Goal: Consume media (video, audio): Consume media (video, audio)

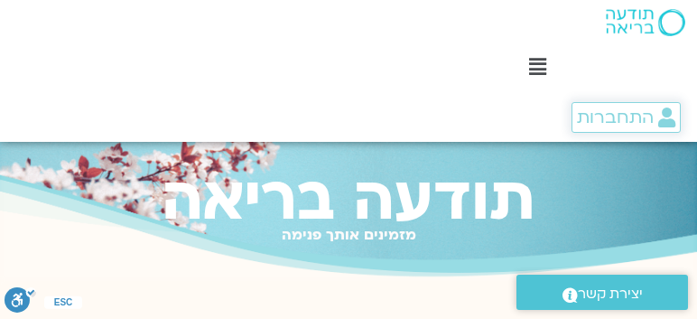
click at [590, 114] on span "התחברות" at bounding box center [615, 118] width 77 height 20
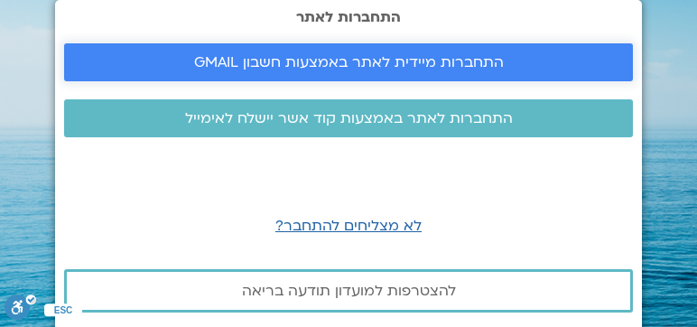
click at [475, 69] on span "התחברות מיידית לאתר באמצעות חשבון GMAIL" at bounding box center [349, 62] width 310 height 16
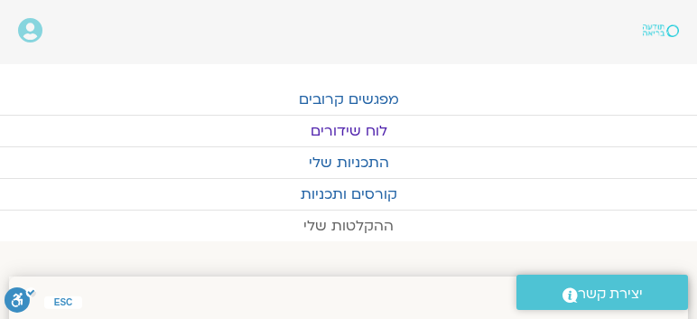
click at [367, 220] on link "ההקלטות שלי" at bounding box center [348, 225] width 697 height 31
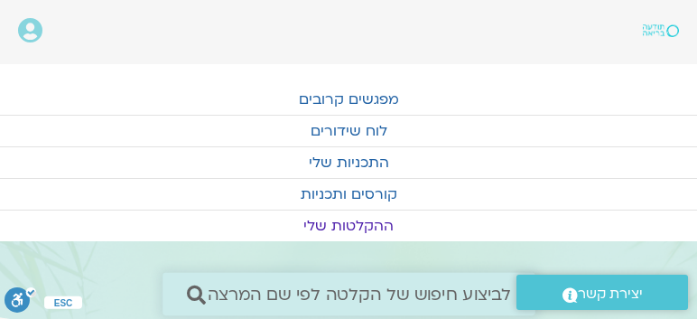
click at [276, 294] on span "לביצוע חיפוש של הקלטה לפי שם המרצה" at bounding box center [359, 294] width 304 height 19
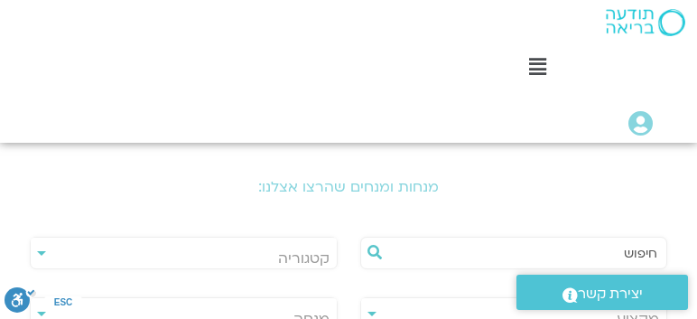
scroll to position [413, 0]
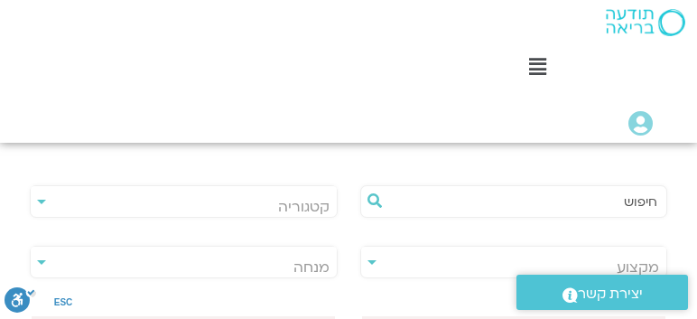
click at [549, 197] on input "text" at bounding box center [523, 201] width 270 height 31
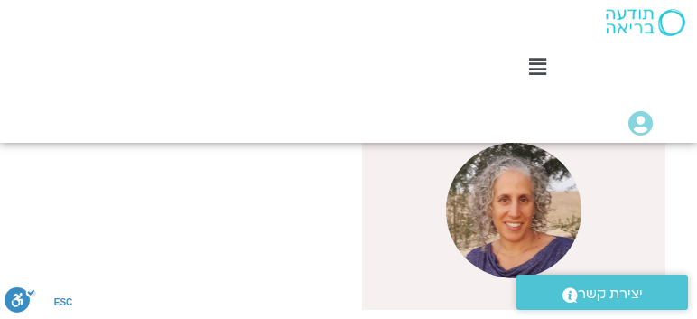
scroll to position [619, 0]
type input "שגית"
click at [571, 180] on img at bounding box center [514, 210] width 136 height 136
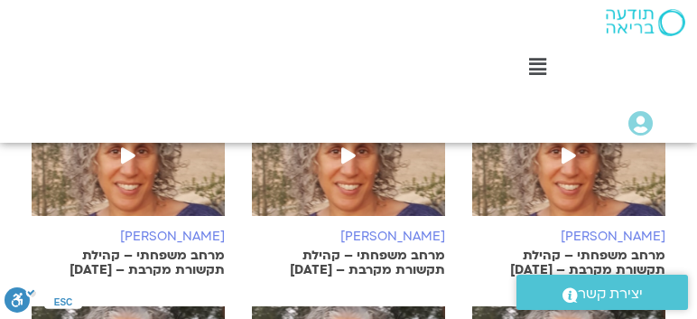
scroll to position [774, 0]
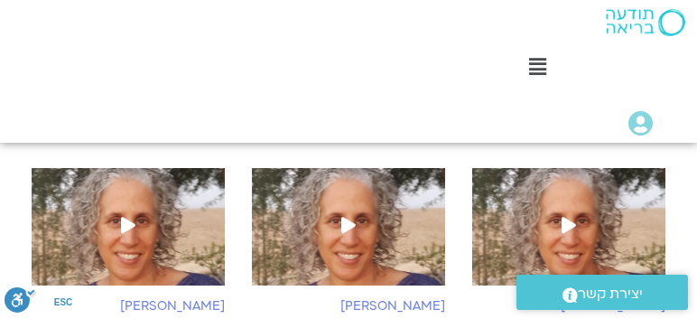
click at [583, 210] on span at bounding box center [569, 226] width 33 height 33
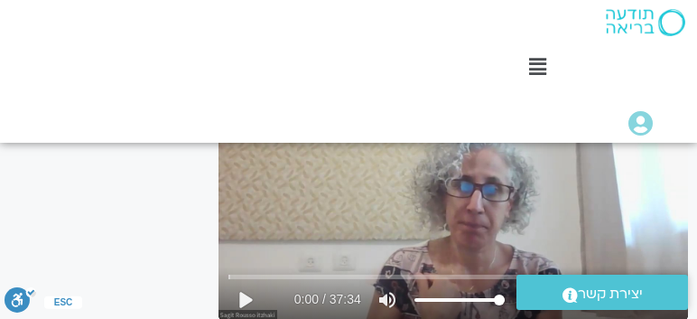
scroll to position [239, 0]
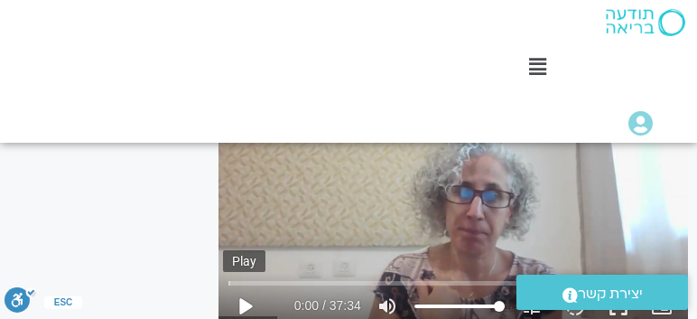
click at [239, 311] on button "play_arrow" at bounding box center [244, 306] width 43 height 43
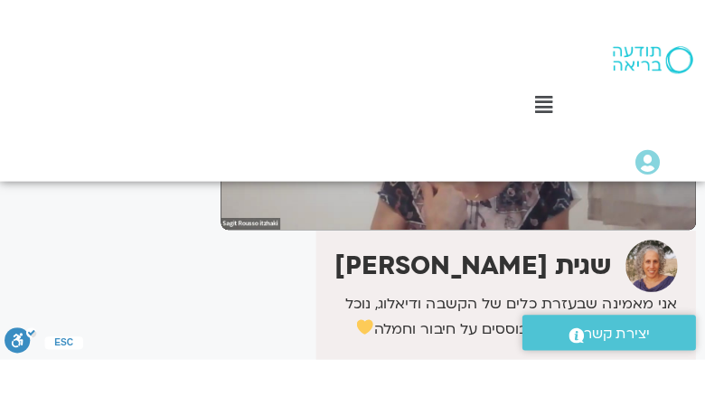
scroll to position [394, 0]
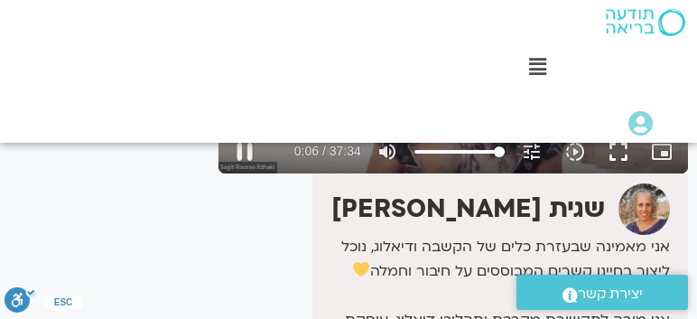
click at [623, 155] on button "fullscreen" at bounding box center [618, 151] width 43 height 43
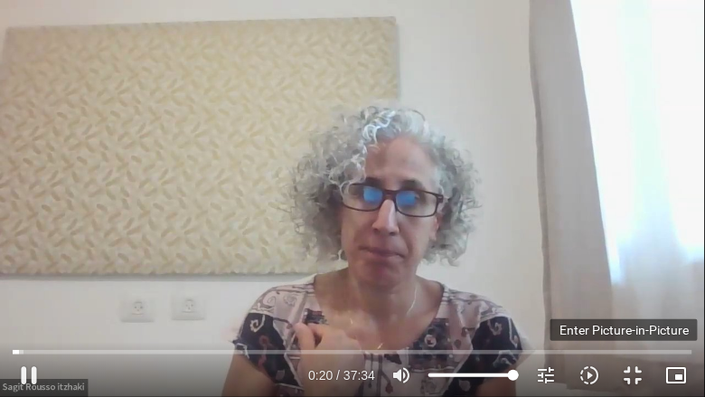
type input "20.494796"
click at [678, 318] on icon "picture_in_picture_alt" at bounding box center [676, 375] width 22 height 22
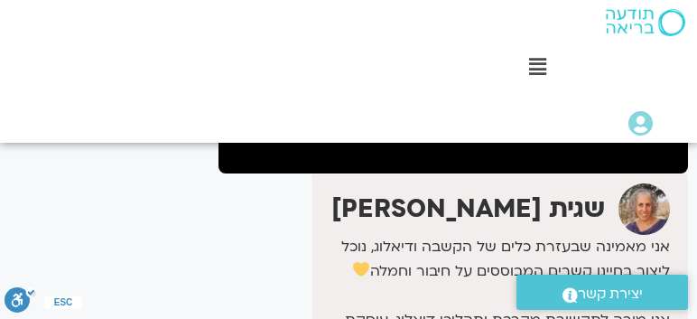
click at [116, 143] on div "It seems we can't find what you're looking for. It seems we can't find what you…" at bounding box center [105, 273] width 210 height 948
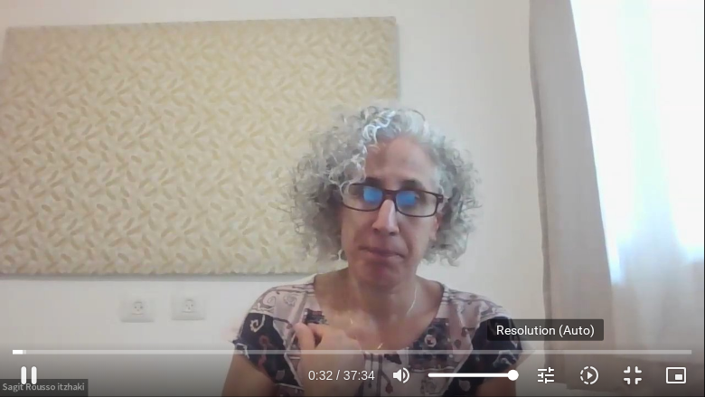
click at [551, 318] on icon "tune" at bounding box center [546, 375] width 22 height 22
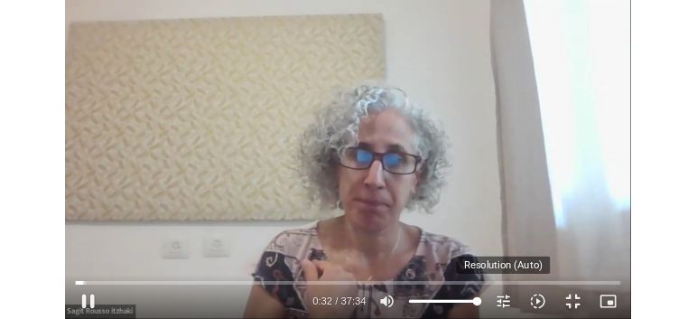
scroll to position [0, 0]
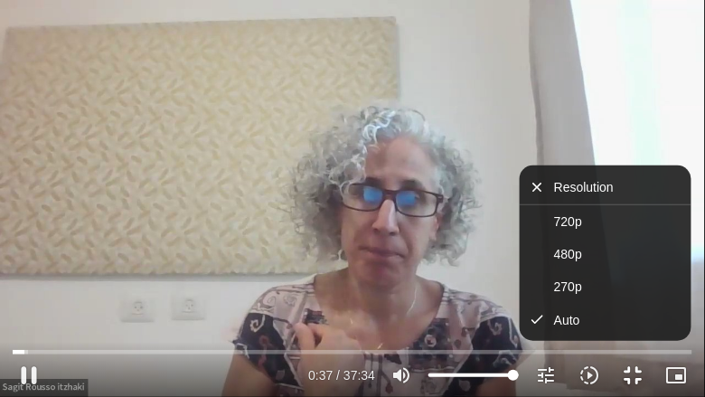
click at [631, 318] on button "fullscreen_exit" at bounding box center [632, 374] width 43 height 43
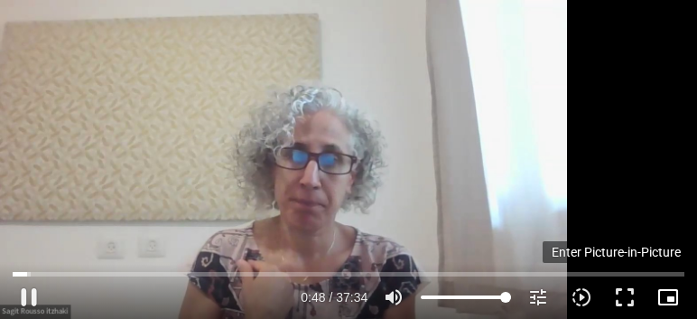
scroll to position [342, 0]
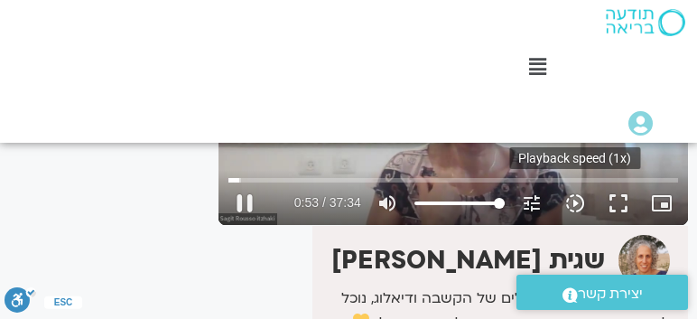
click at [573, 198] on icon "slow_motion_video" at bounding box center [576, 203] width 22 height 22
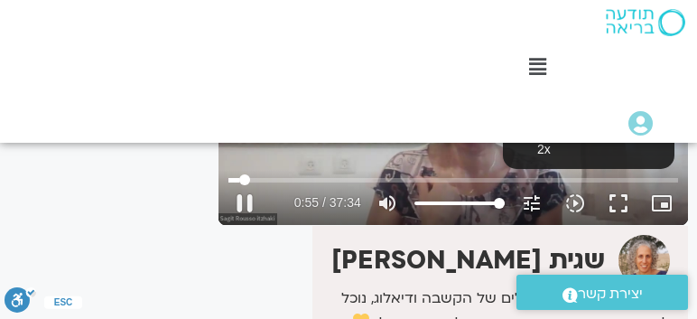
scroll to position [291, 0]
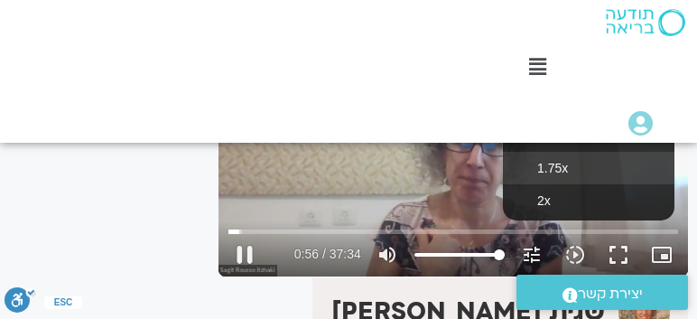
click at [581, 170] on button "1.75x" at bounding box center [589, 168] width 172 height 33
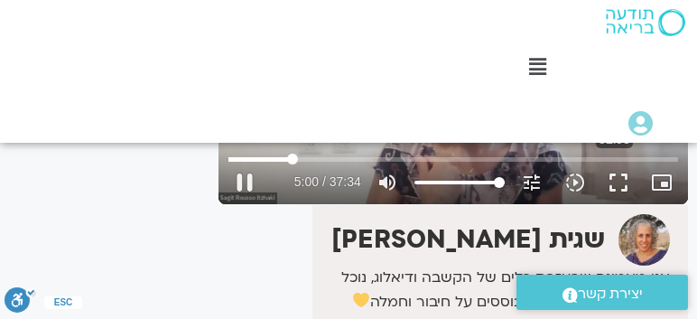
scroll to position [312, 0]
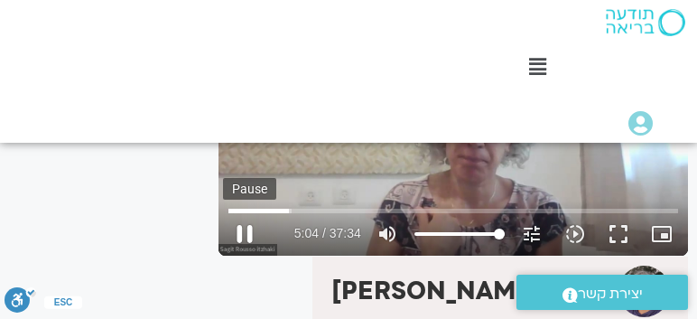
click at [240, 231] on button "pause" at bounding box center [244, 233] width 43 height 43
click at [240, 231] on button "play_arrow" at bounding box center [244, 233] width 43 height 43
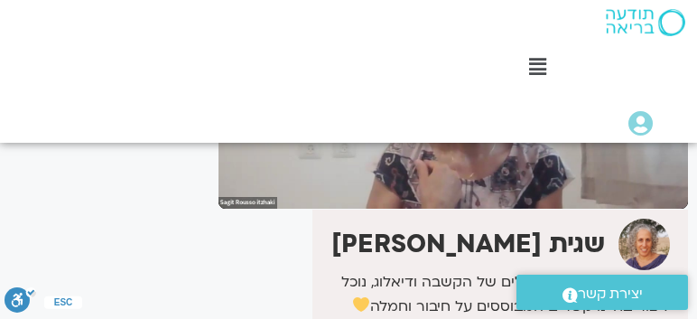
scroll to position [363, 0]
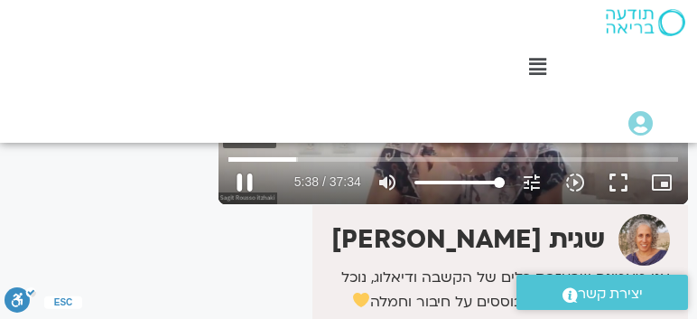
click at [246, 182] on button "pause" at bounding box center [244, 182] width 43 height 43
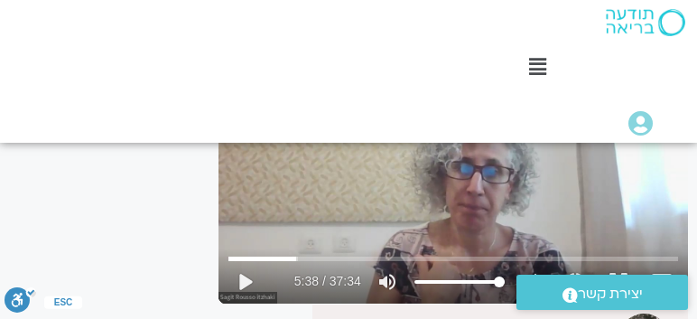
scroll to position [260, 0]
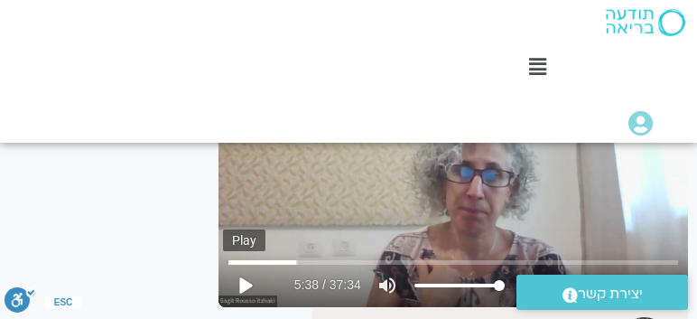
click at [237, 284] on button "play_arrow" at bounding box center [244, 285] width 43 height 43
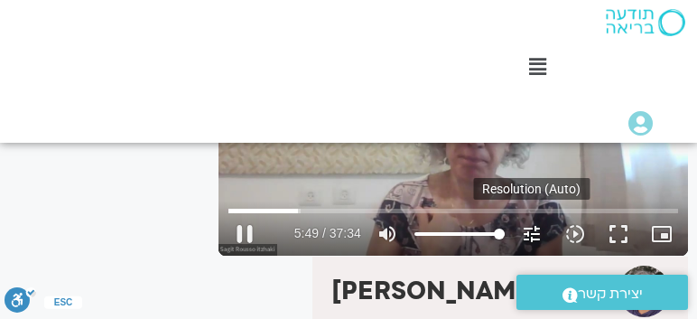
click at [521, 232] on icon "tune" at bounding box center [532, 234] width 22 height 22
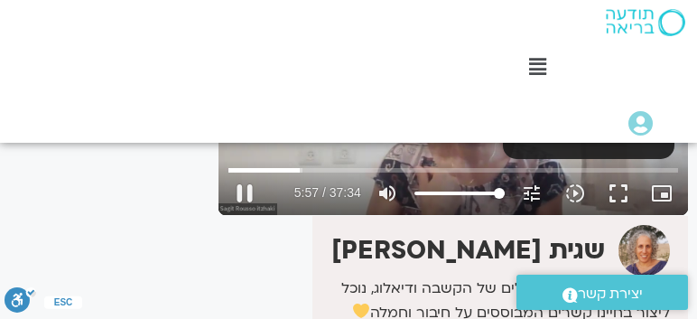
scroll to position [363, 0]
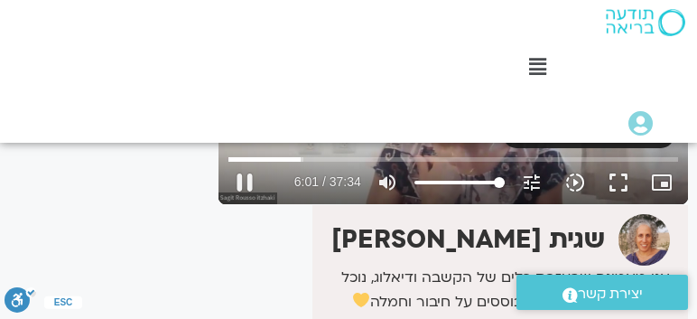
click at [571, 186] on icon "slow_motion_video" at bounding box center [576, 183] width 22 height 22
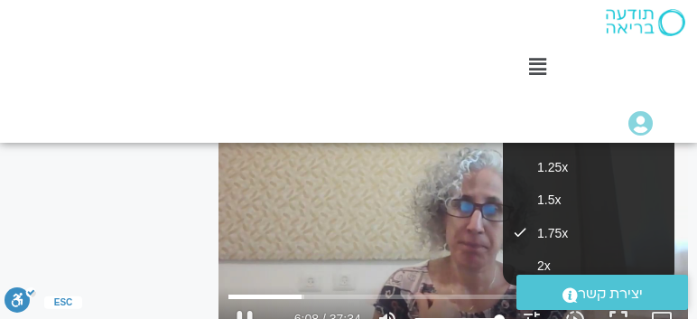
scroll to position [208, 0]
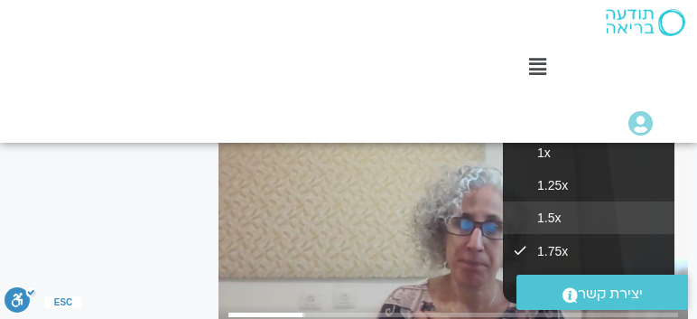
click at [544, 204] on button "1.5x" at bounding box center [589, 217] width 172 height 33
type input "373.405558"
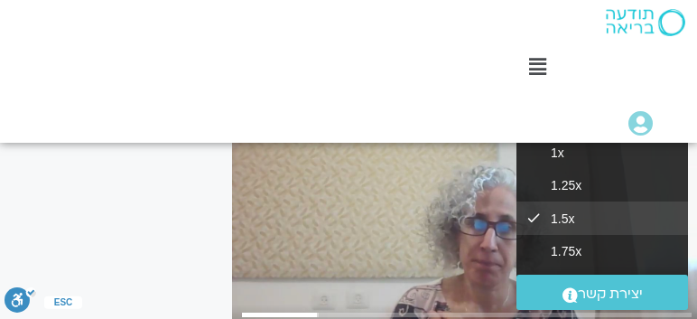
scroll to position [208, -20]
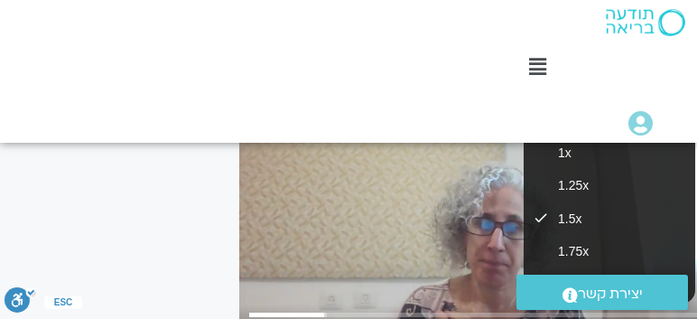
click at [502, 200] on div "Skip Ad 11:41 pause 6:16 / 37:34 volume_up Mute tune Resolution Auto 720p slow_…" at bounding box center [474, 227] width 470 height 265
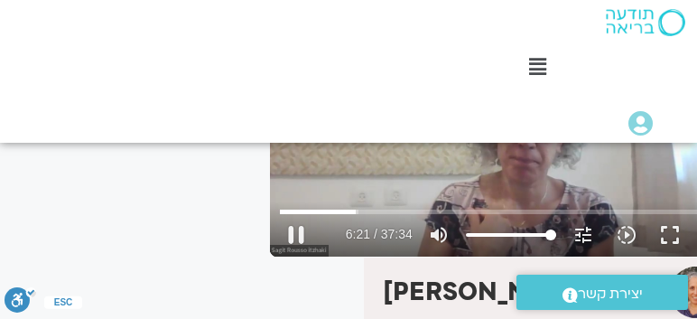
scroll to position [312, -51]
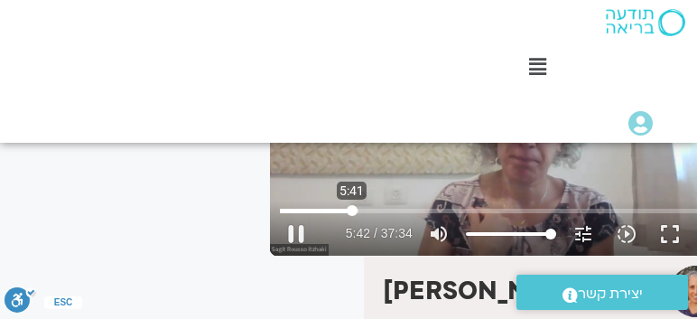
click at [351, 208] on input "Seek" at bounding box center [505, 210] width 450 height 11
click at [349, 209] on input "Seek" at bounding box center [505, 210] width 450 height 11
click at [347, 210] on input "Seek" at bounding box center [505, 210] width 450 height 11
click at [345, 210] on input "Seek" at bounding box center [505, 210] width 450 height 11
click at [670, 235] on button "fullscreen" at bounding box center [670, 233] width 43 height 43
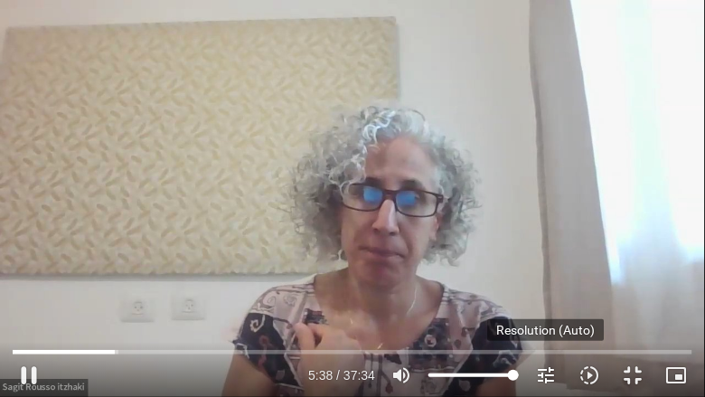
click at [547, 318] on icon "tune" at bounding box center [546, 375] width 22 height 22
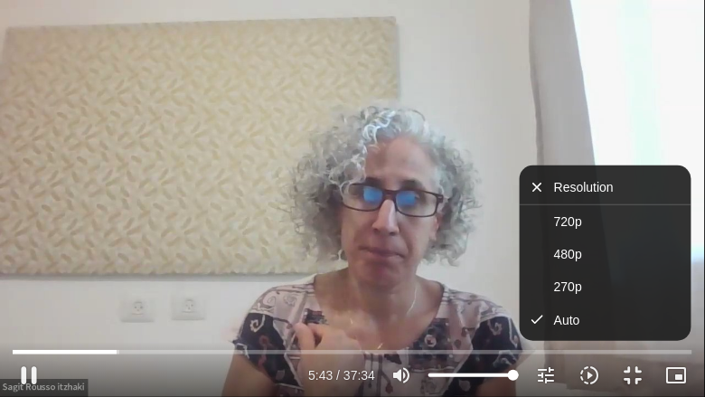
click at [511, 304] on div "Skip Ad 29:37 pause 5:43 / 37:34 volume_up Mute tune Resolution Auto 720p slow_…" at bounding box center [352, 198] width 705 height 397
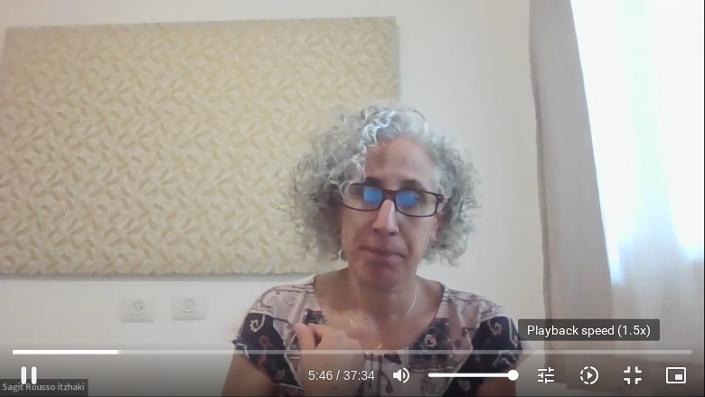
click at [585, 318] on icon "slow_motion_video" at bounding box center [589, 375] width 22 height 22
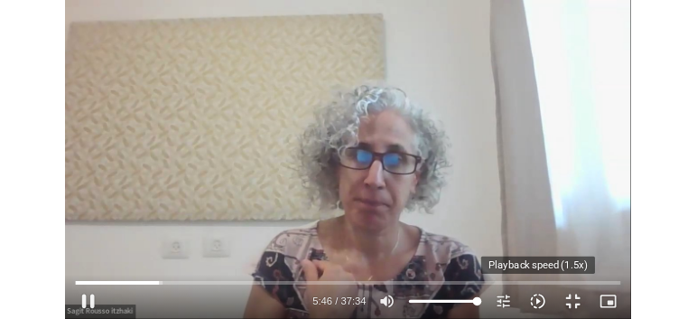
scroll to position [0, 0]
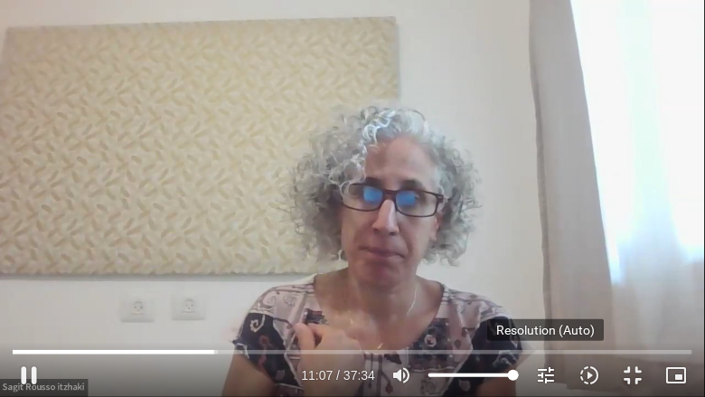
click at [551, 318] on icon "tune" at bounding box center [546, 375] width 22 height 22
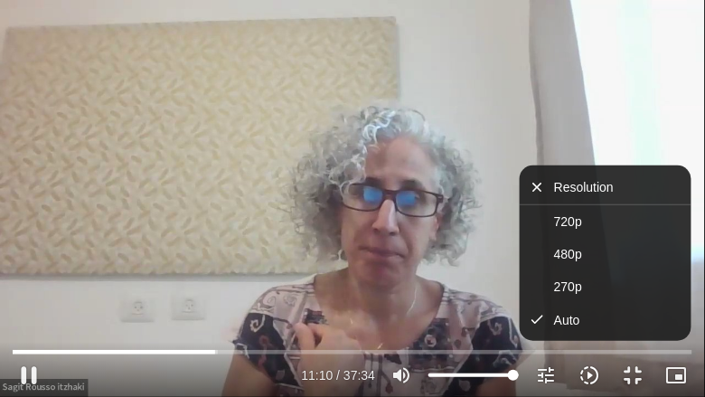
click at [586, 318] on icon "slow_motion_video" at bounding box center [589, 375] width 22 height 22
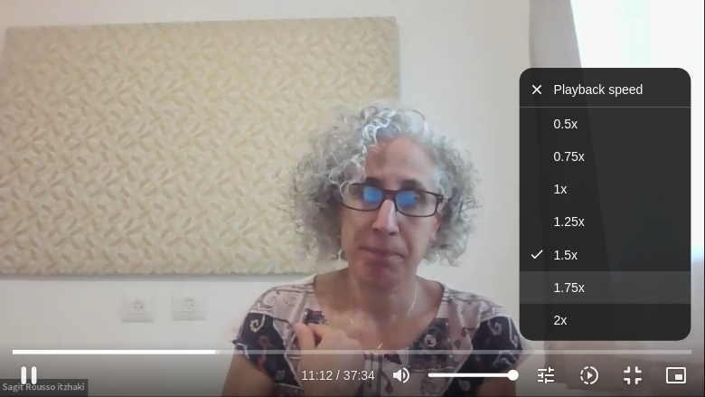
click at [591, 293] on button "1.75x" at bounding box center [605, 287] width 172 height 33
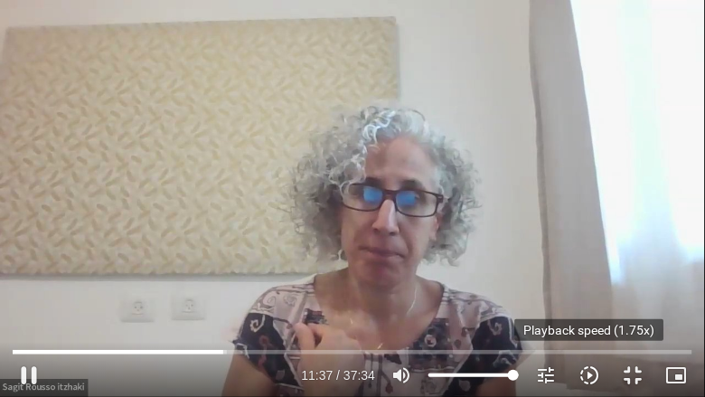
click at [594, 318] on icon "slow_motion_video" at bounding box center [589, 375] width 22 height 22
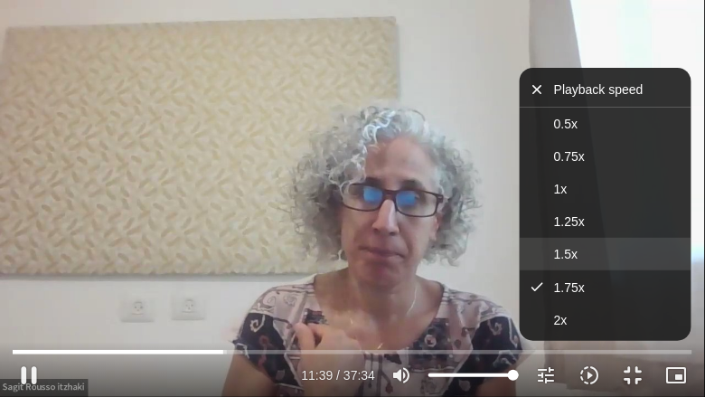
click at [583, 257] on button "1.5x" at bounding box center [605, 254] width 172 height 33
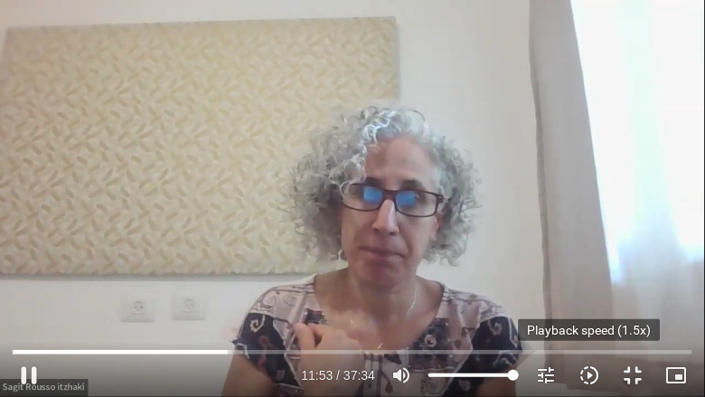
click at [579, 318] on icon "slow_motion_video" at bounding box center [589, 375] width 22 height 22
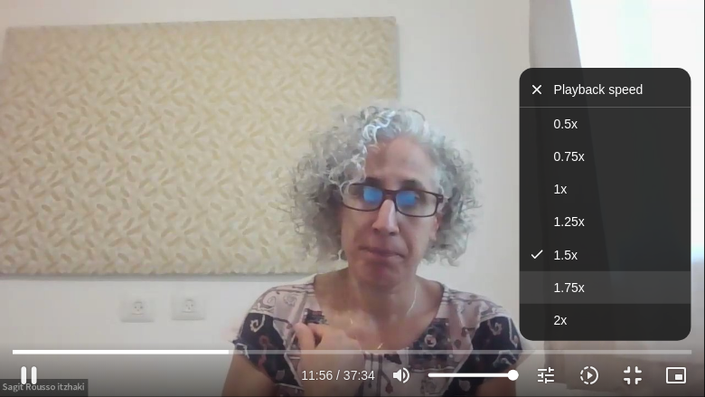
click at [571, 298] on button "1.75x" at bounding box center [605, 287] width 172 height 33
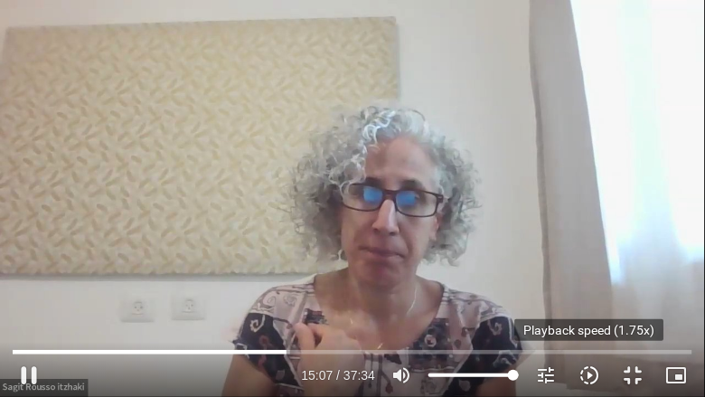
click at [587, 318] on icon "slow_motion_video" at bounding box center [589, 375] width 22 height 22
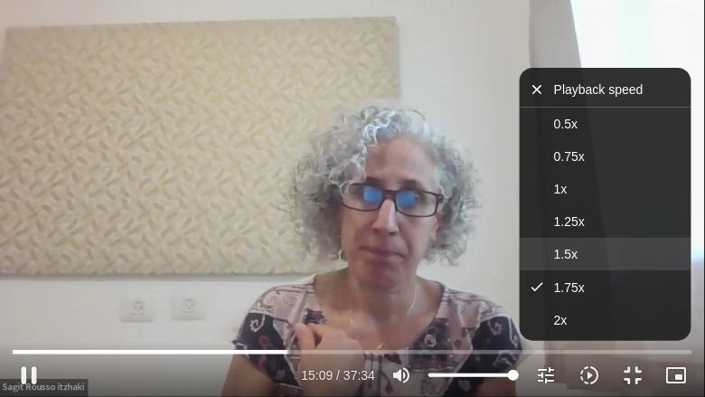
click at [573, 261] on button "1.5x" at bounding box center [605, 254] width 172 height 33
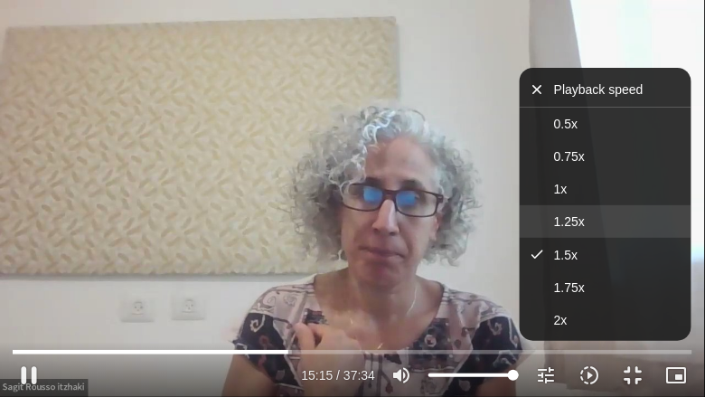
click at [584, 222] on span "1.25x" at bounding box center [569, 221] width 31 height 14
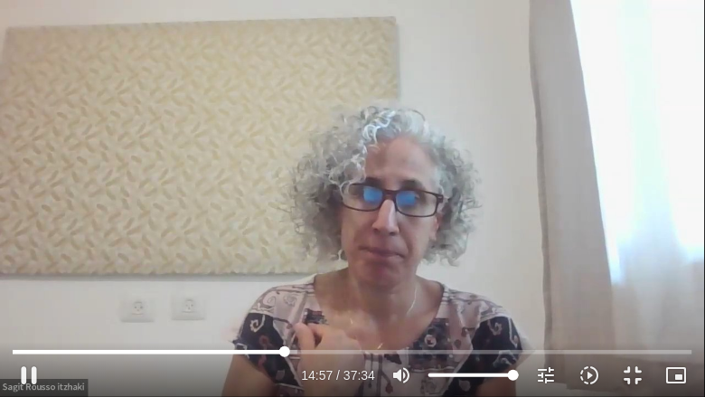
click at [284, 318] on input "Seek" at bounding box center [352, 351] width 679 height 11
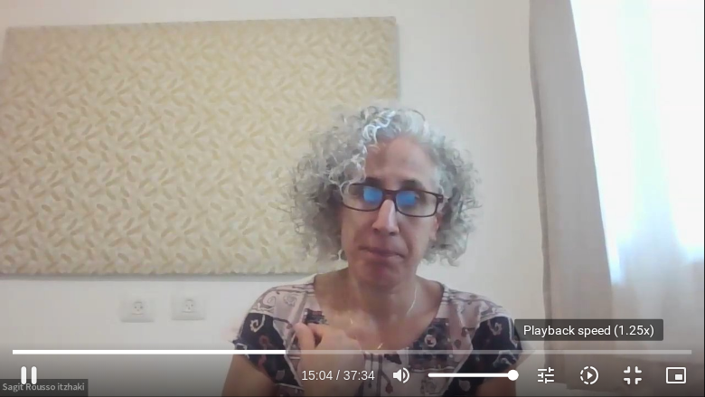
click at [586, 318] on icon "slow_motion_video" at bounding box center [589, 375] width 22 height 22
click at [587, 318] on icon "slow_motion_video" at bounding box center [589, 375] width 22 height 22
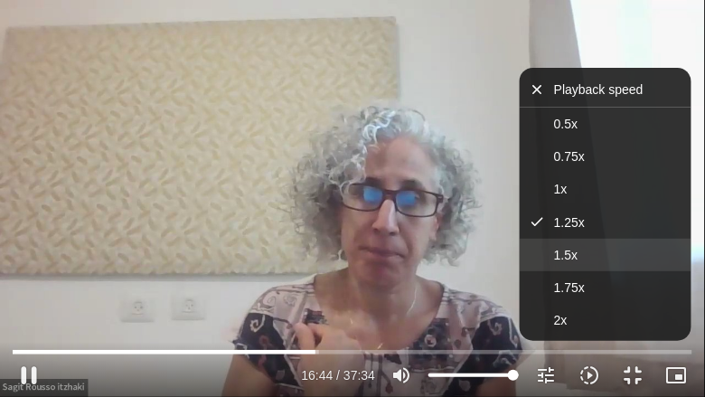
click at [598, 258] on button "1.5x" at bounding box center [605, 254] width 172 height 33
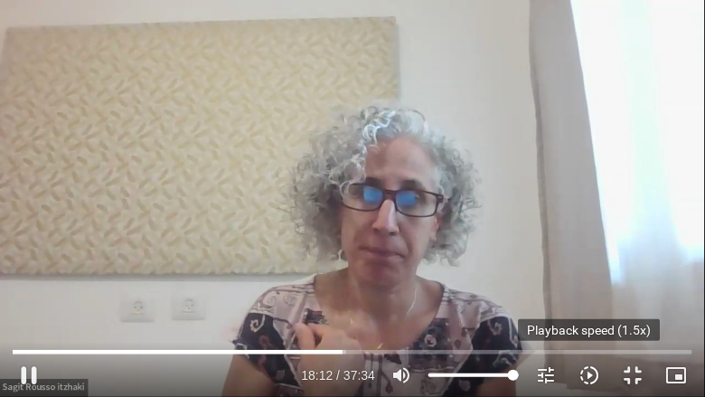
click at [592, 318] on icon "slow_motion_video" at bounding box center [589, 375] width 22 height 22
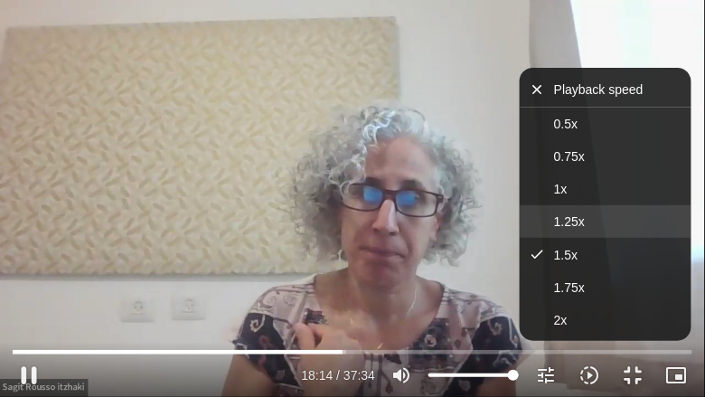
click at [586, 224] on button "1.25x" at bounding box center [605, 221] width 172 height 33
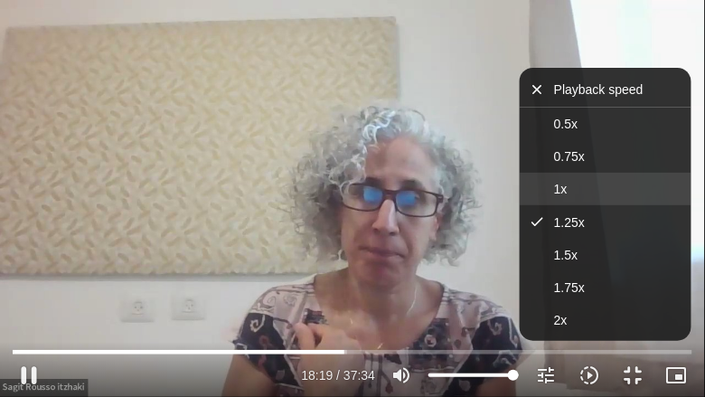
click at [584, 192] on button "1x" at bounding box center [605, 189] width 172 height 33
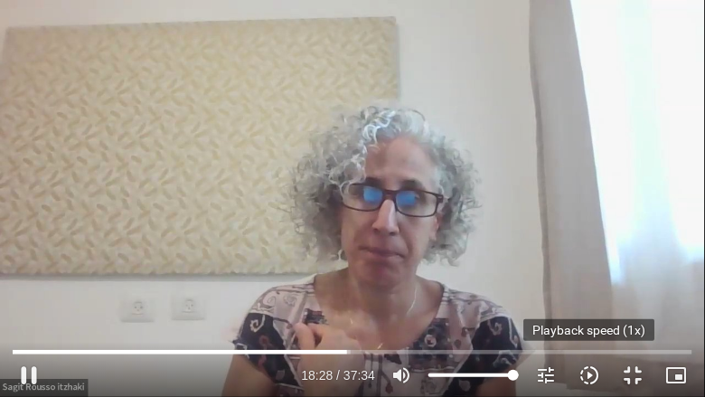
click at [584, 318] on icon "slow_motion_video" at bounding box center [589, 375] width 22 height 22
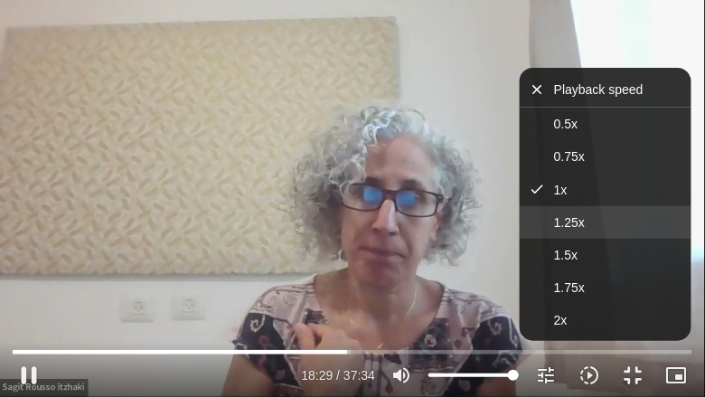
click at [565, 228] on span "1.25x" at bounding box center [569, 222] width 31 height 14
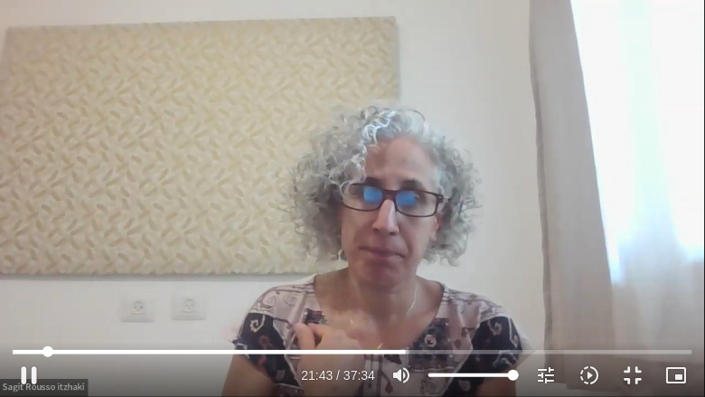
click at [47, 318] on input "Seek" at bounding box center [352, 351] width 679 height 11
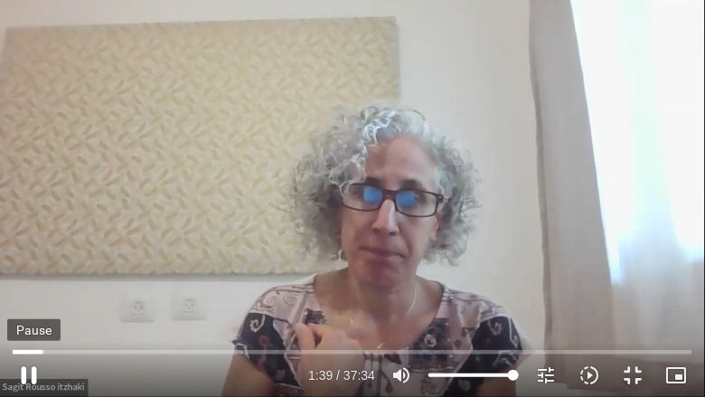
click at [30, 318] on button "pause" at bounding box center [28, 374] width 43 height 43
click at [367, 318] on input "Seek" at bounding box center [352, 351] width 679 height 11
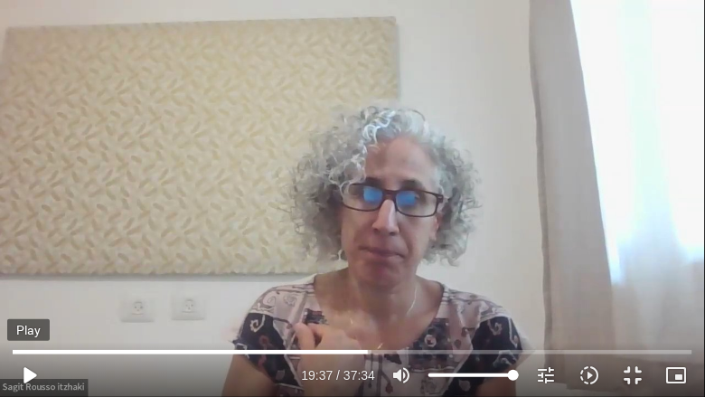
click at [35, 318] on button "play_arrow" at bounding box center [28, 374] width 43 height 43
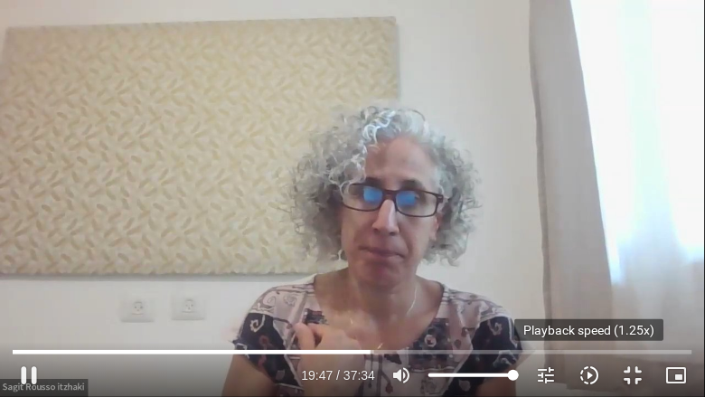
click at [588, 318] on icon "slow_motion_video" at bounding box center [589, 375] width 22 height 22
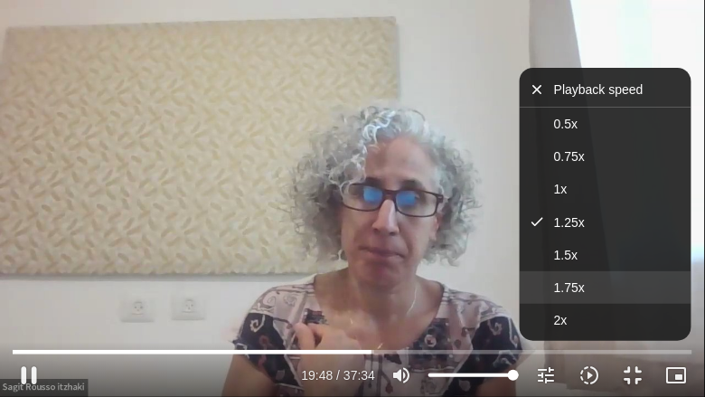
click at [591, 280] on button "1.75x" at bounding box center [605, 287] width 172 height 33
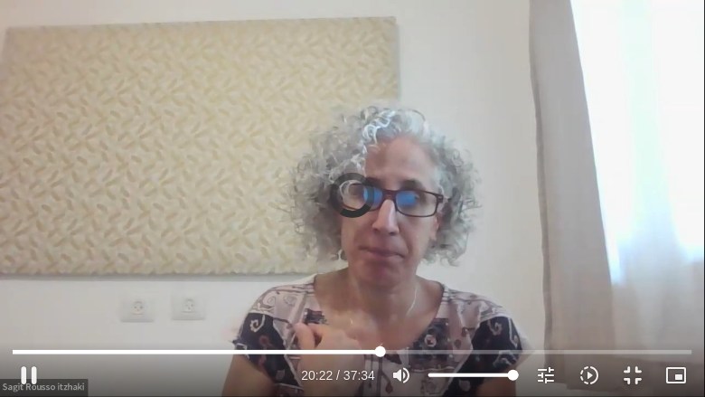
click at [380, 318] on input "Seek" at bounding box center [352, 351] width 679 height 11
click at [390, 318] on input "Seek" at bounding box center [352, 351] width 679 height 11
click at [385, 318] on input "Seek" at bounding box center [352, 351] width 679 height 11
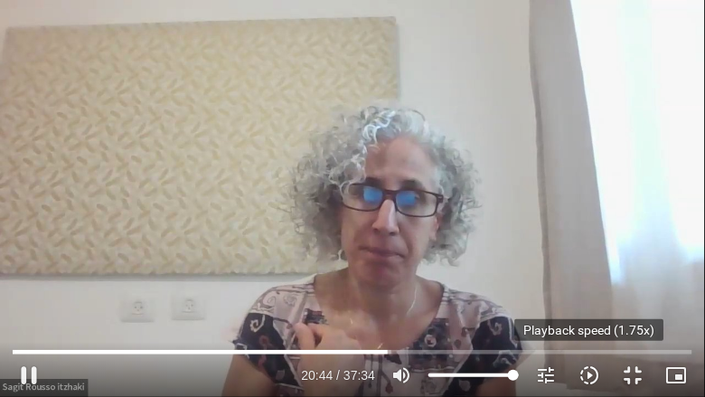
click at [586, 318] on icon "slow_motion_video" at bounding box center [589, 375] width 22 height 22
click at [590, 318] on icon "slow_motion_video" at bounding box center [589, 375] width 22 height 22
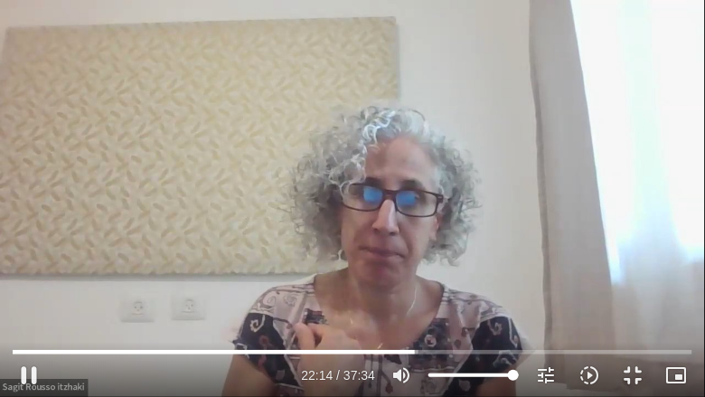
click at [580, 235] on div "Skip Ad 21:00 pause 22:14 / 37:34 volume_up Mute tune Resolution Auto 720p slow…" at bounding box center [352, 198] width 705 height 397
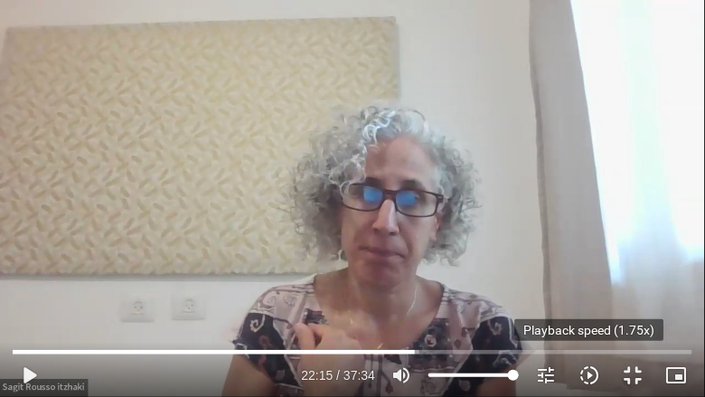
click at [590, 318] on icon "slow_motion_video" at bounding box center [589, 375] width 22 height 22
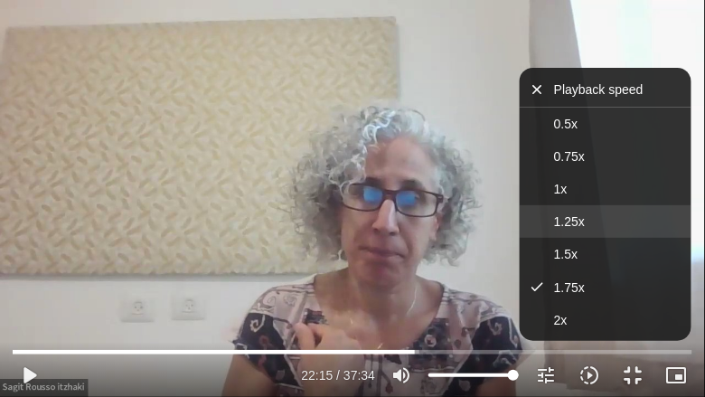
click at [585, 219] on button "1.25x" at bounding box center [605, 221] width 172 height 33
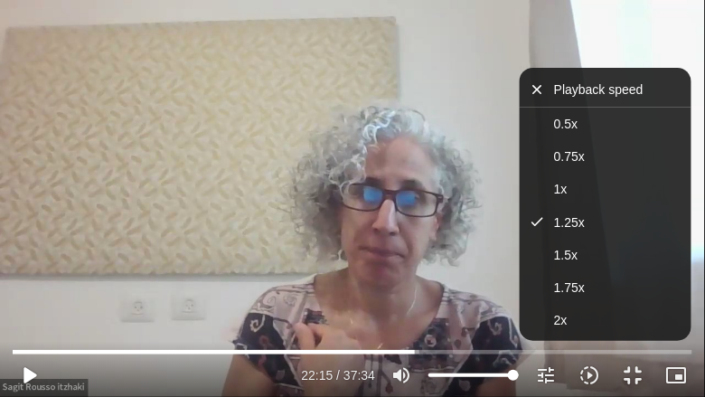
click at [26, 318] on button "play_arrow" at bounding box center [28, 374] width 43 height 43
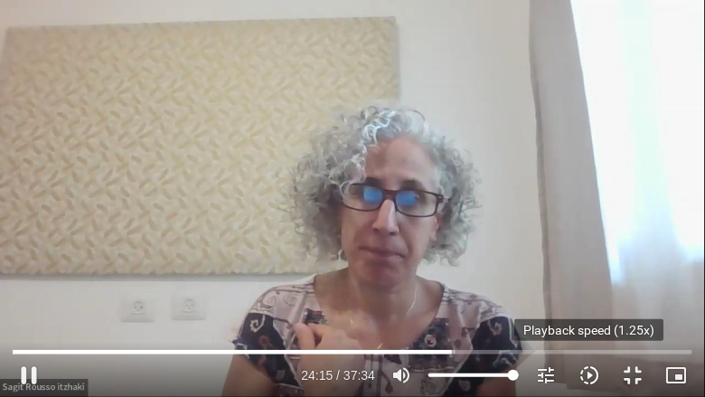
click at [596, 318] on icon "slow_motion_video" at bounding box center [589, 375] width 22 height 22
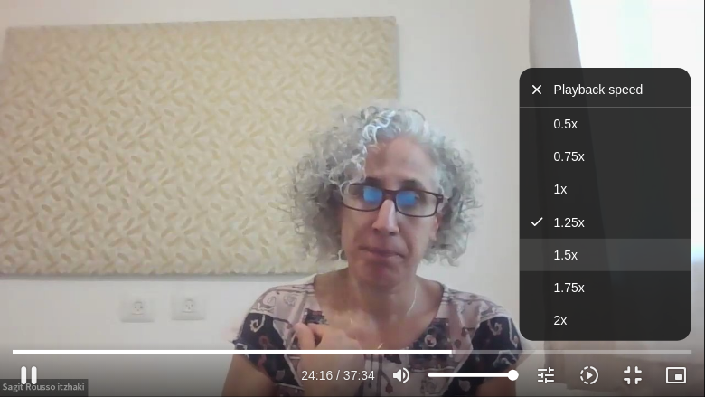
click at [598, 260] on button "1.5x" at bounding box center [605, 254] width 172 height 33
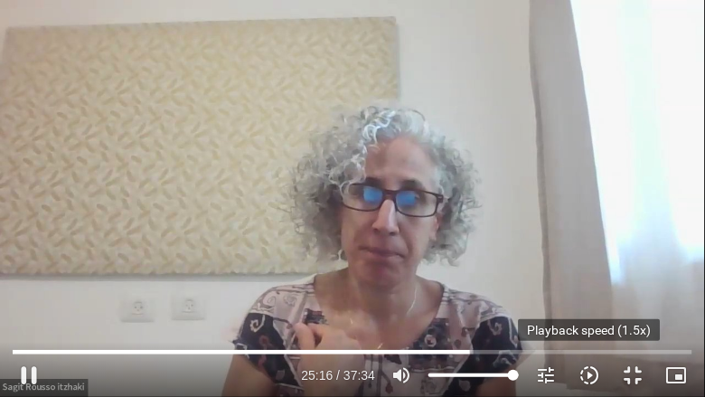
click at [585, 318] on icon "slow_motion_video" at bounding box center [589, 375] width 22 height 22
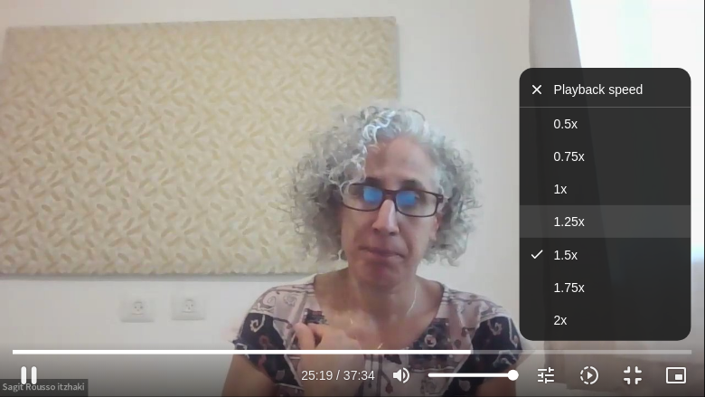
click at [598, 219] on button "1.25x" at bounding box center [605, 221] width 172 height 33
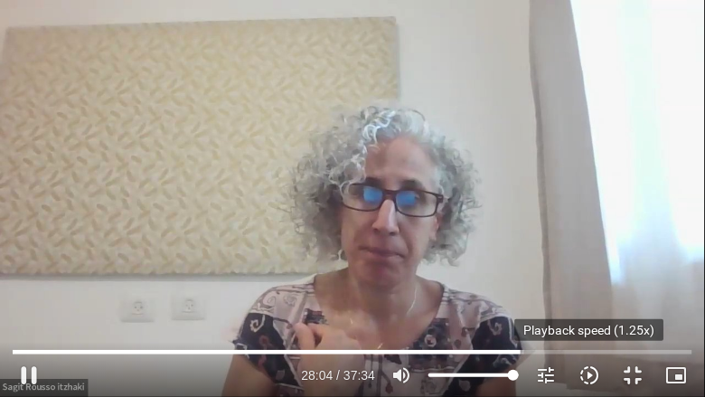
click at [583, 318] on icon "slow_motion_video" at bounding box center [589, 375] width 22 height 22
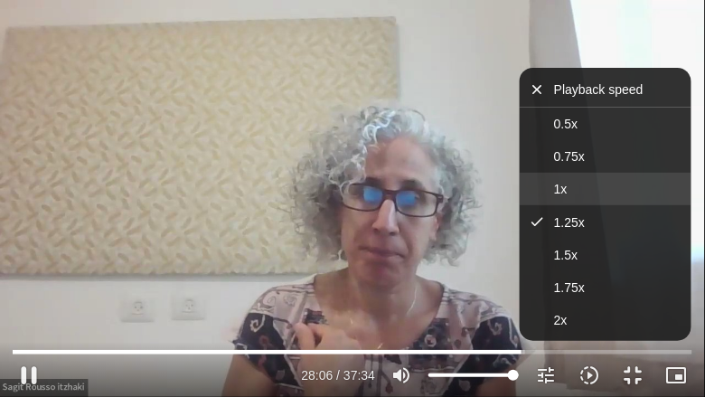
click at [583, 193] on button "1x" at bounding box center [605, 189] width 172 height 33
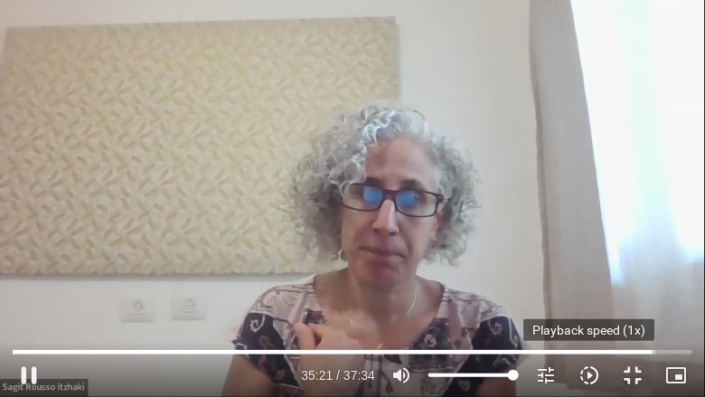
click at [592, 318] on icon "slow_motion_video" at bounding box center [589, 375] width 22 height 22
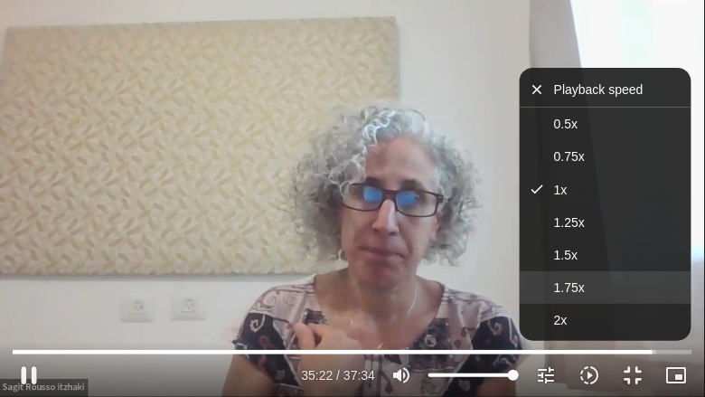
click at [587, 291] on button "1.75x" at bounding box center [605, 287] width 172 height 33
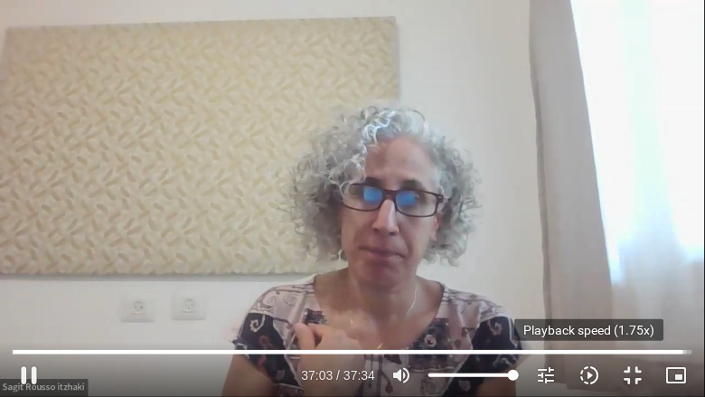
click at [591, 318] on icon "slow_motion_video" at bounding box center [589, 375] width 22 height 22
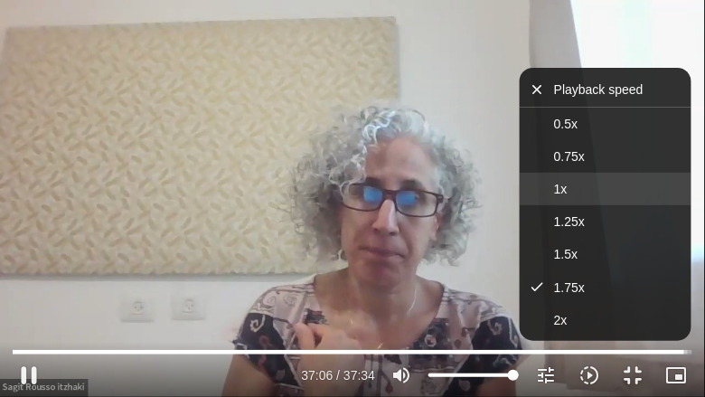
click at [582, 192] on button "1x" at bounding box center [605, 189] width 172 height 33
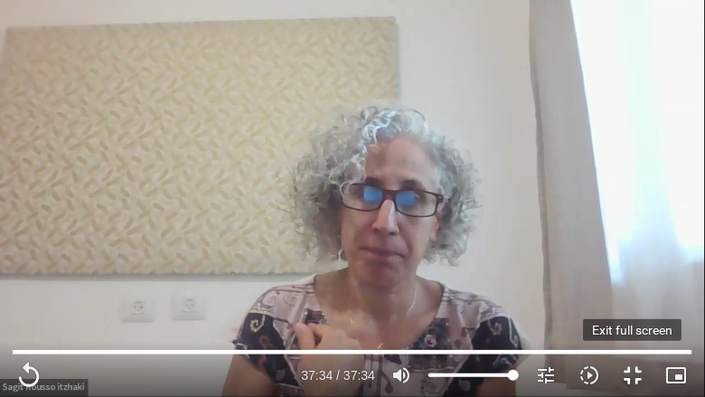
click at [640, 318] on button "fullscreen_exit" at bounding box center [632, 374] width 43 height 43
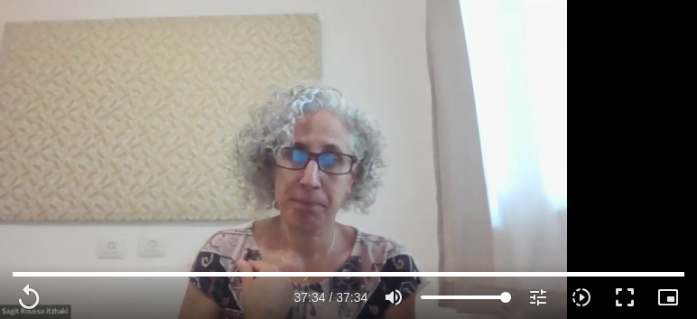
scroll to position [0, -51]
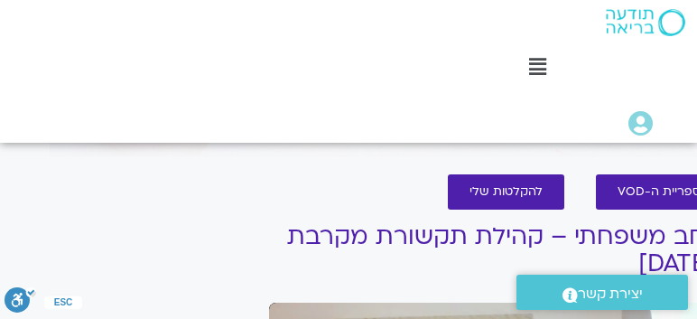
type input "2254"
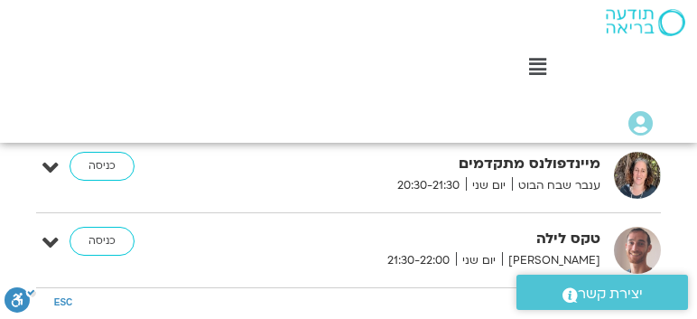
scroll to position [1910, 0]
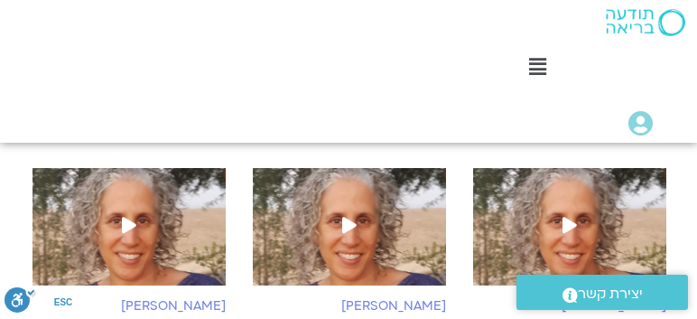
scroll to position [774, 0]
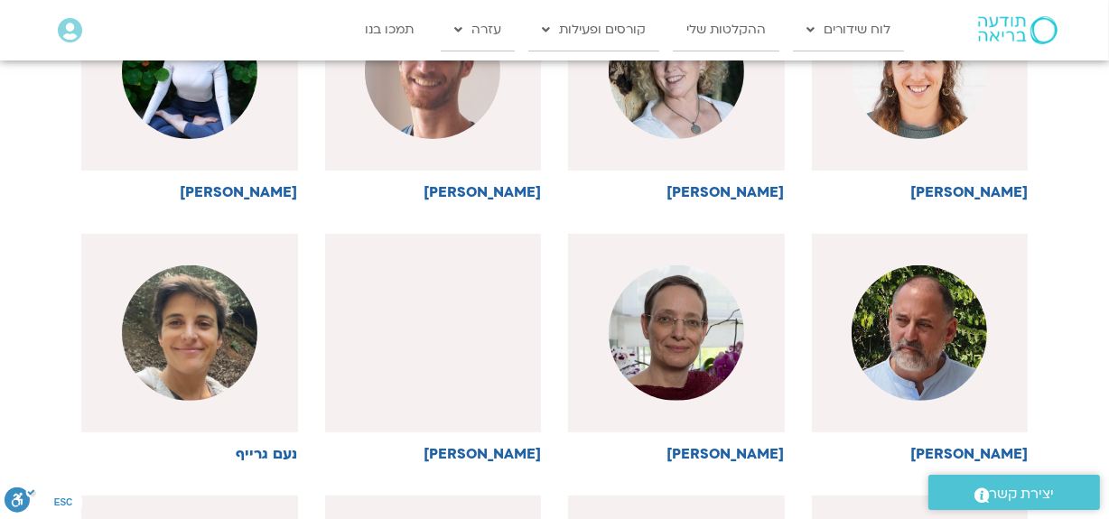
scroll to position [565, 0]
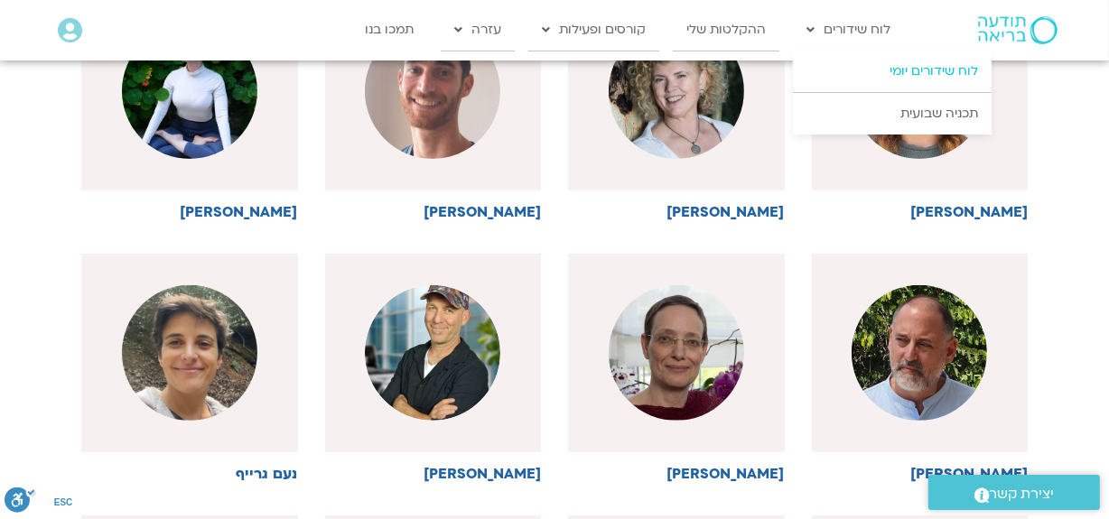
click at [697, 77] on link "לוח שידורים יומי" at bounding box center [892, 72] width 199 height 42
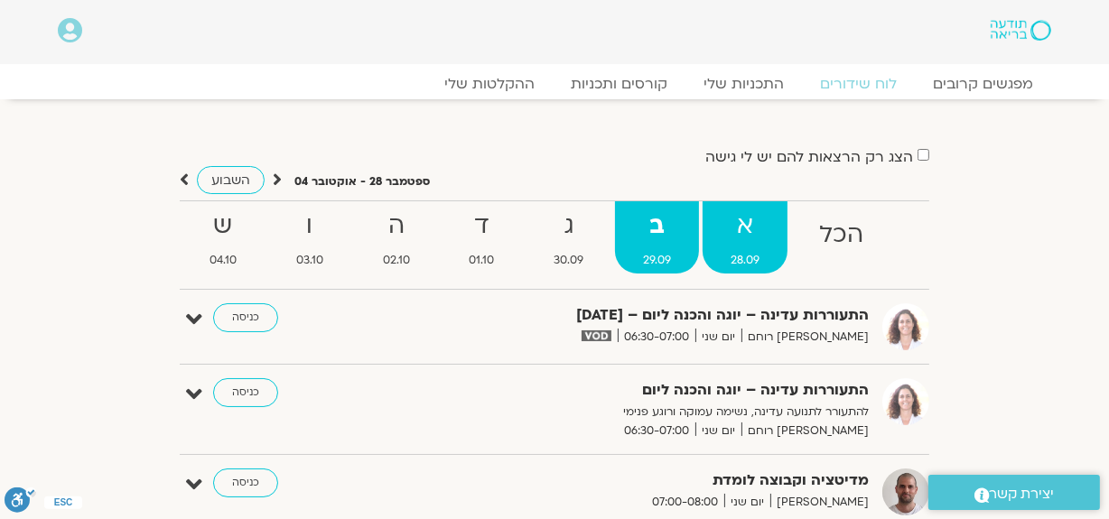
click at [753, 244] on strong "א" at bounding box center [745, 226] width 85 height 41
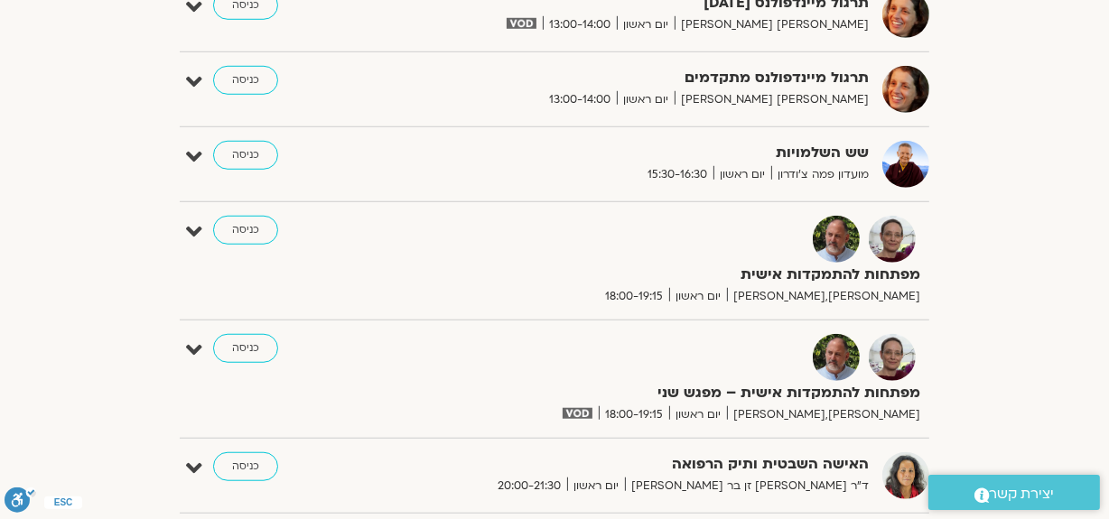
scroll to position [1314, 0]
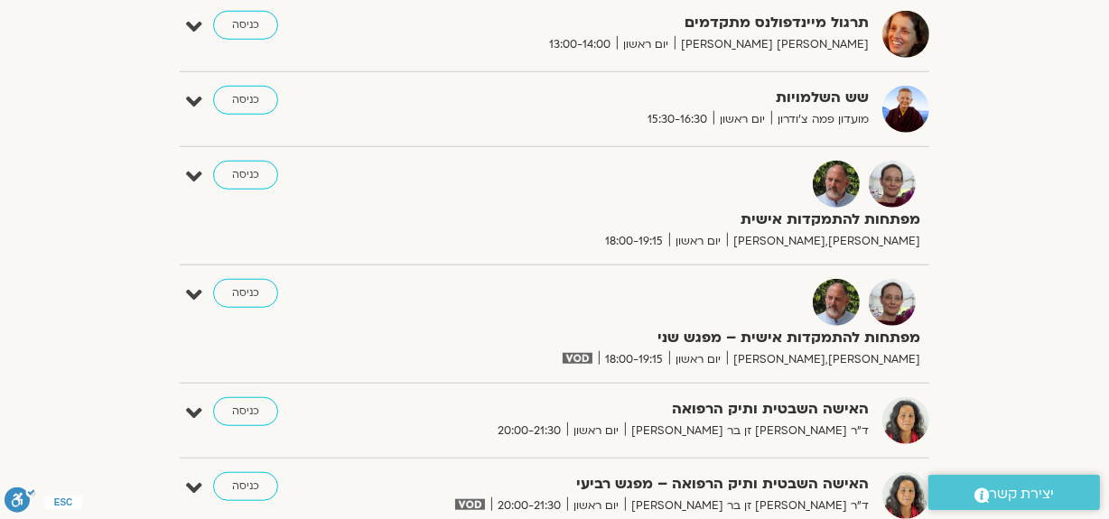
click at [903, 426] on img at bounding box center [906, 420] width 47 height 47
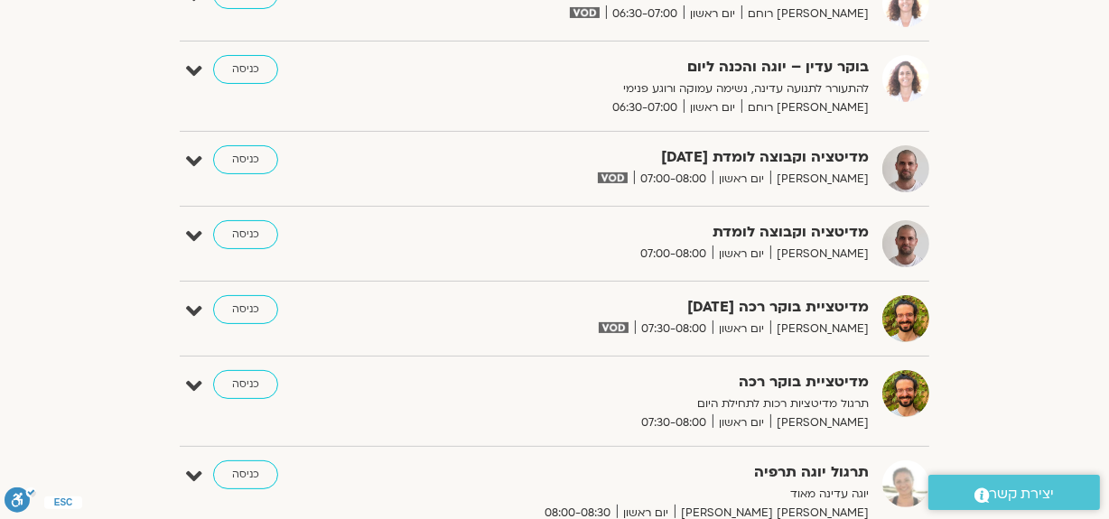
scroll to position [0, 0]
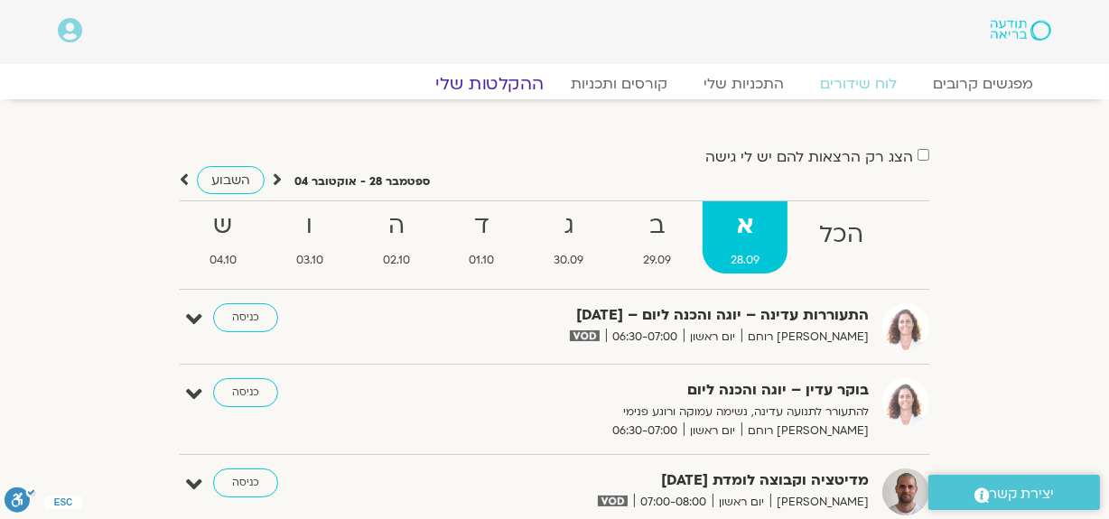
click at [512, 82] on link "ההקלטות שלי" at bounding box center [490, 84] width 152 height 22
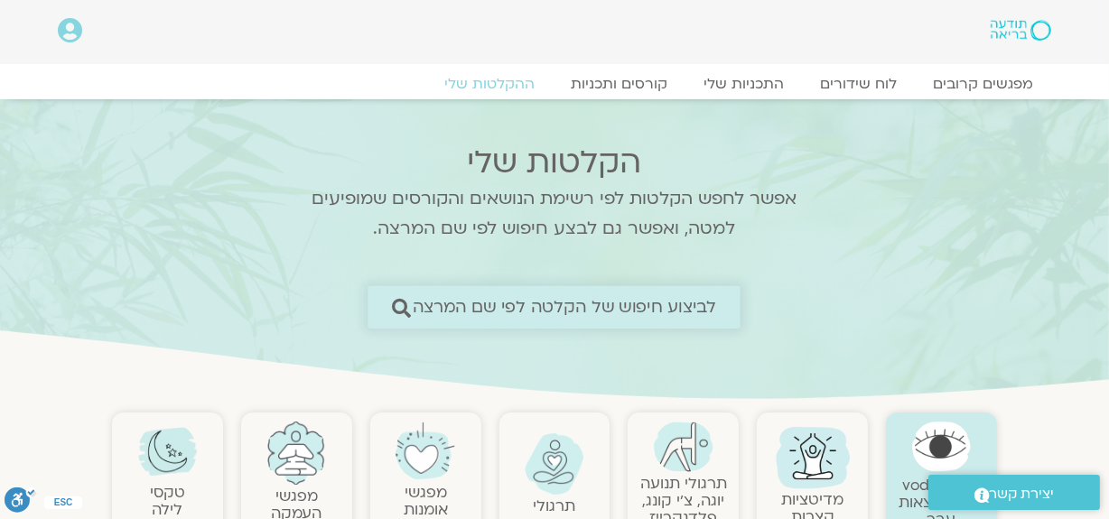
click at [607, 304] on span "לביצוע חיפוש של הקלטה לפי שם המרצה" at bounding box center [565, 307] width 304 height 19
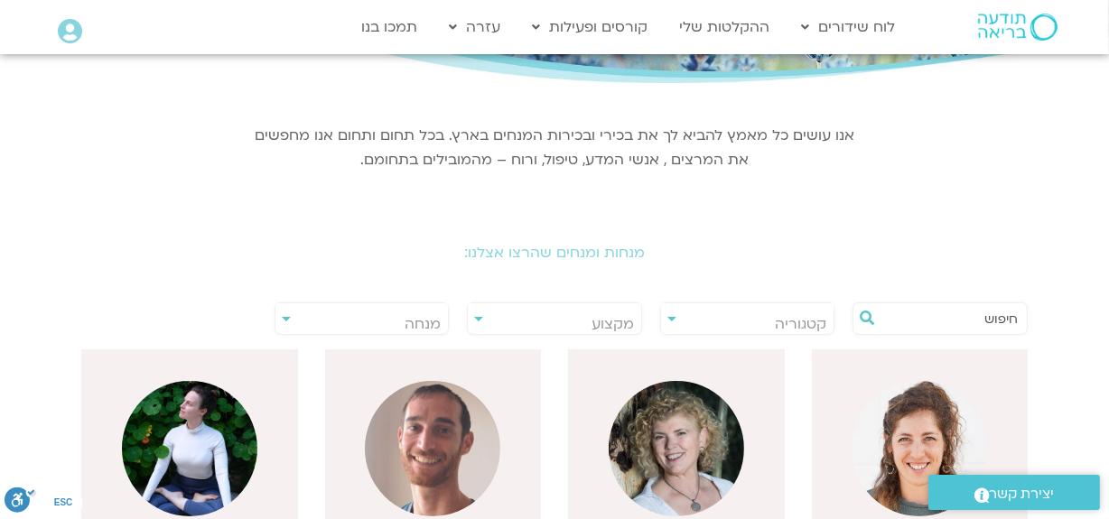
scroll to position [246, 0]
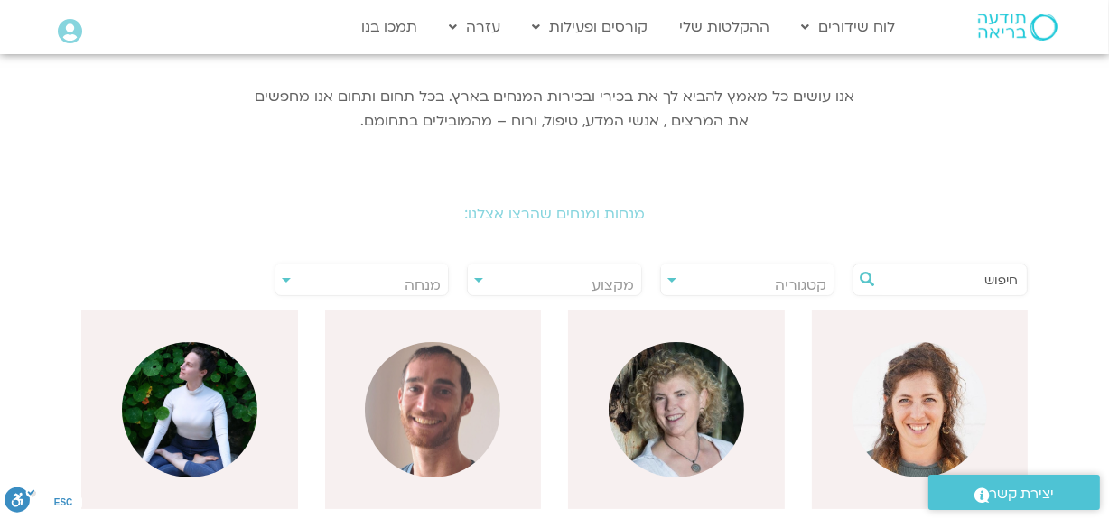
click at [924, 282] on input "text" at bounding box center [949, 280] width 137 height 31
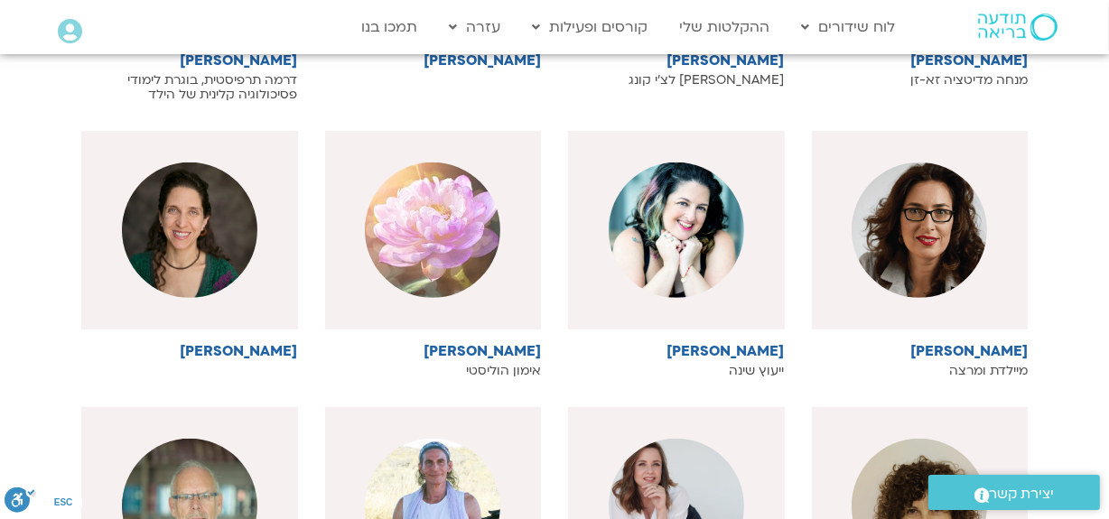
scroll to position [410, 0]
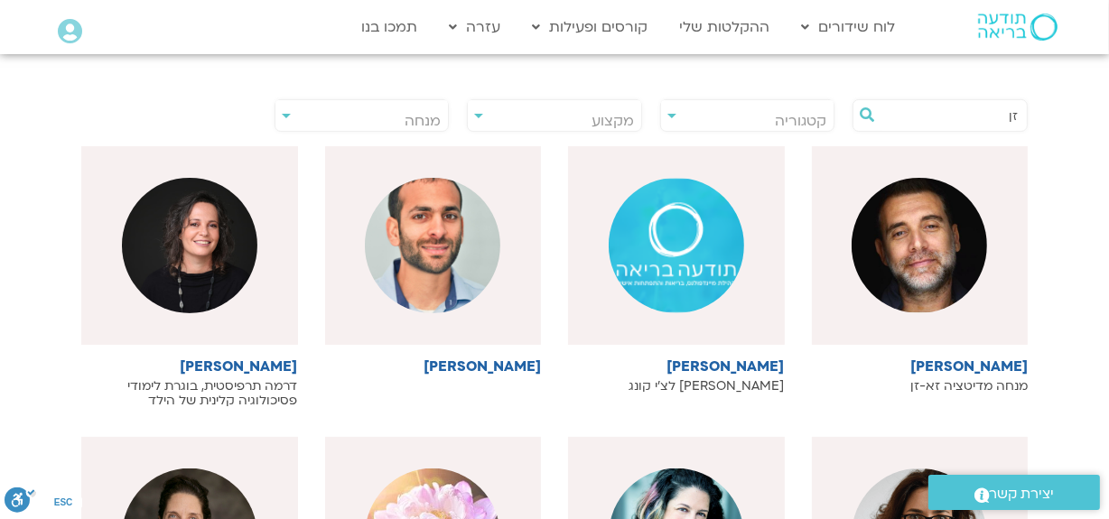
click at [987, 118] on input "זן" at bounding box center [949, 115] width 137 height 31
click at [991, 117] on input "זן" at bounding box center [949, 115] width 137 height 31
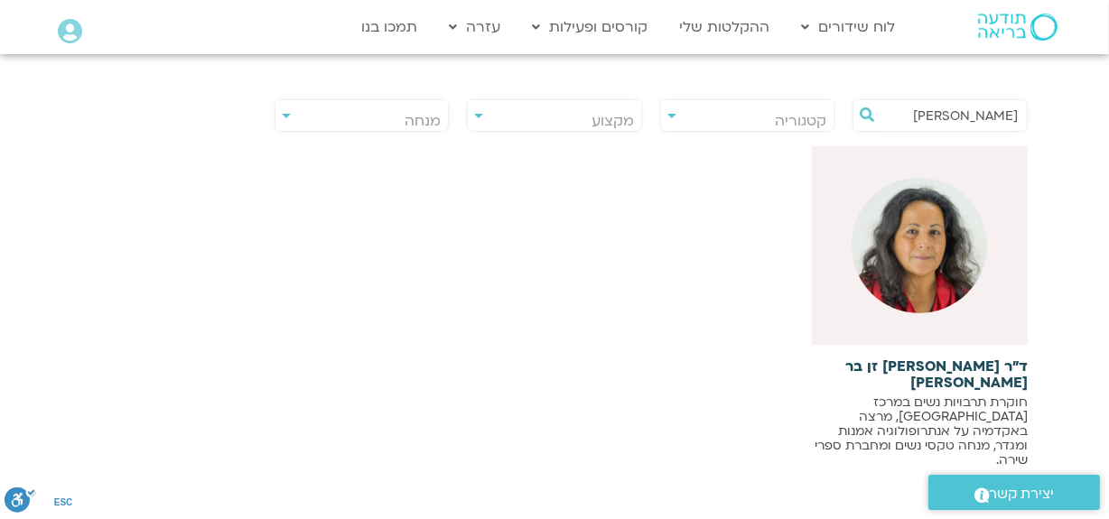
type input "[PERSON_NAME]"
click at [964, 253] on img at bounding box center [920, 246] width 136 height 136
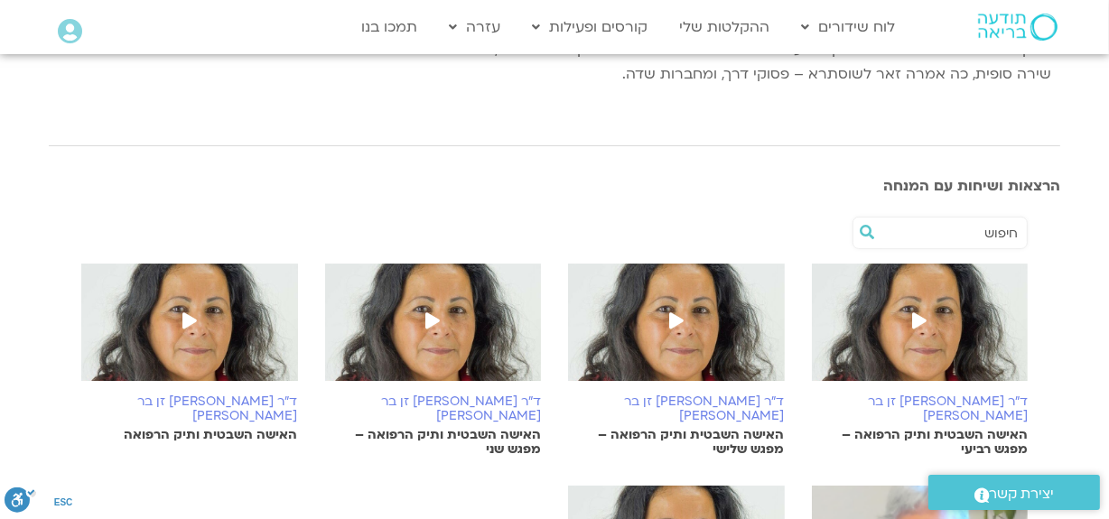
scroll to position [328, 0]
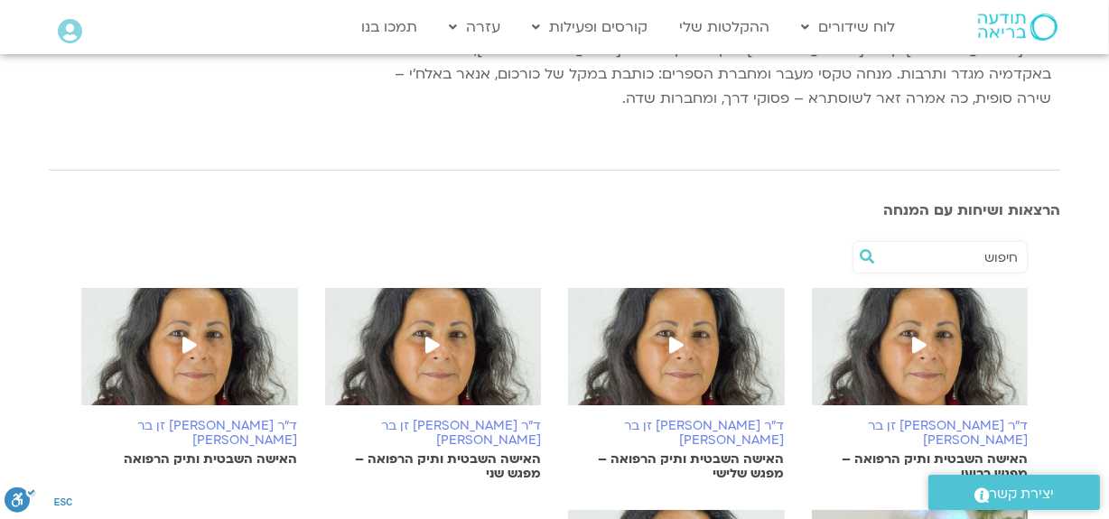
click at [194, 331] on span at bounding box center [189, 347] width 33 height 33
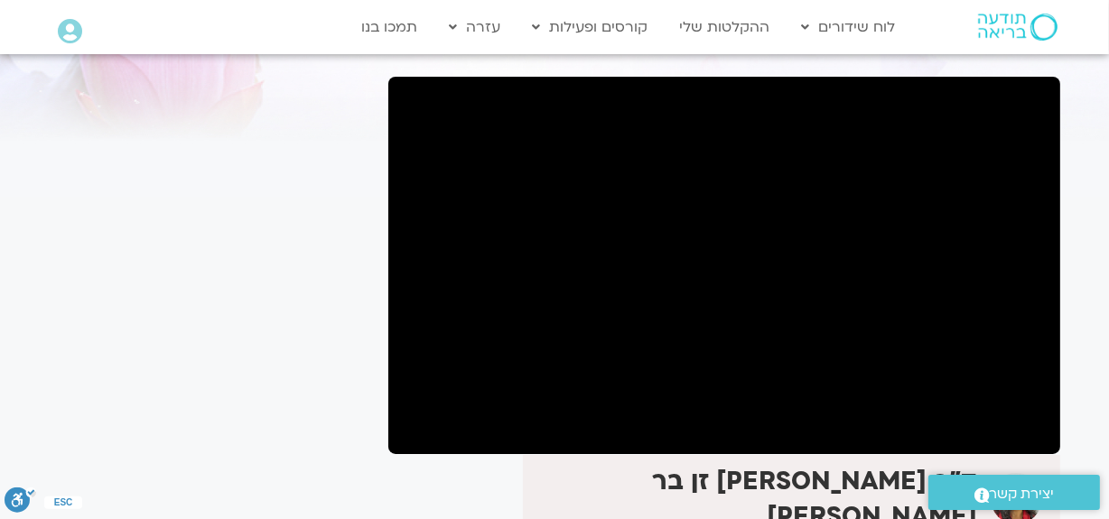
scroll to position [81, 0]
